Goal: Check status: Check status

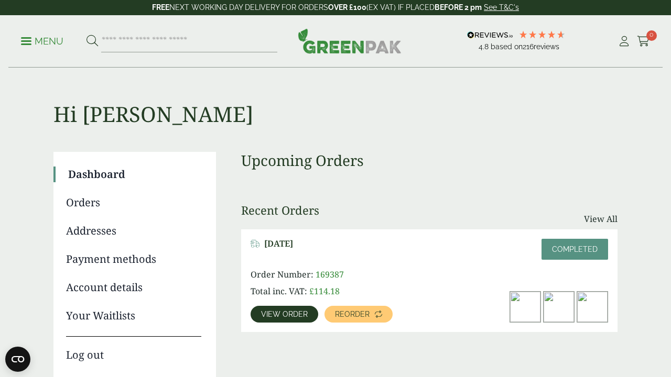
click at [291, 313] on span "View order" at bounding box center [284, 314] width 47 height 7
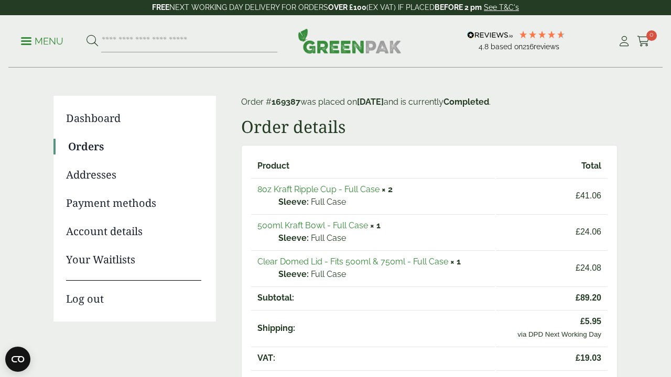
scroll to position [59, 0]
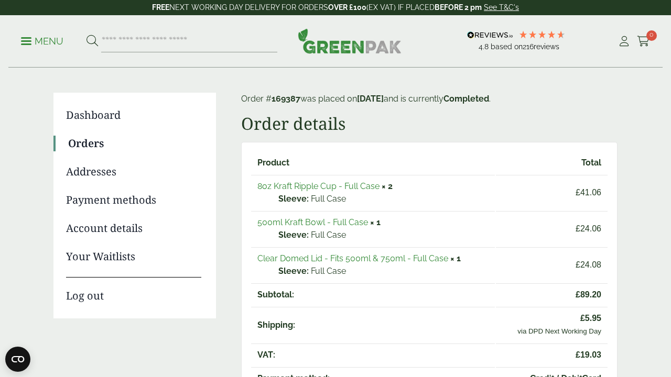
click at [311, 221] on link "500ml Kraft Bowl - Full Case" at bounding box center [312, 222] width 111 height 10
click at [363, 259] on link "Clear Domed Lid - Fits 500ml & 750ml - Full Case" at bounding box center [352, 259] width 191 height 10
